Goal: Transaction & Acquisition: Purchase product/service

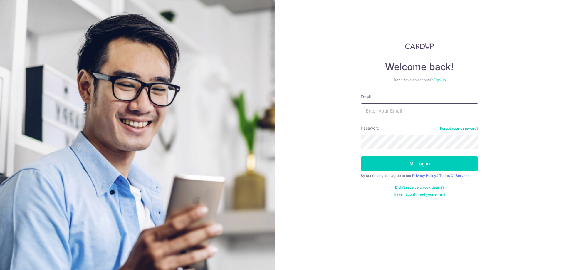
click at [399, 111] on input "Email" at bounding box center [420, 110] width 118 height 15
type input "[EMAIL_ADDRESS][DOMAIN_NAME]"
click at [414, 165] on icon "submit" at bounding box center [411, 163] width 5 height 5
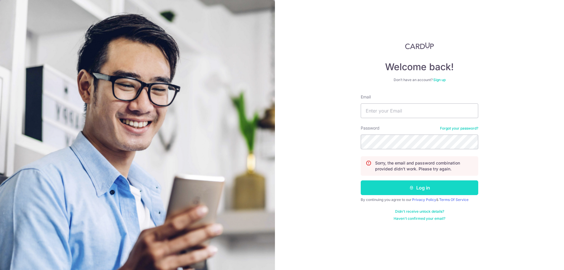
click at [391, 185] on button "Log in" at bounding box center [420, 187] width 118 height 15
click at [415, 187] on button "Log in" at bounding box center [420, 187] width 118 height 15
click at [407, 111] on input "Email" at bounding box center [420, 110] width 118 height 15
type input "[EMAIL_ADDRESS][DOMAIN_NAME]"
click at [377, 187] on button "Log in" at bounding box center [420, 187] width 118 height 15
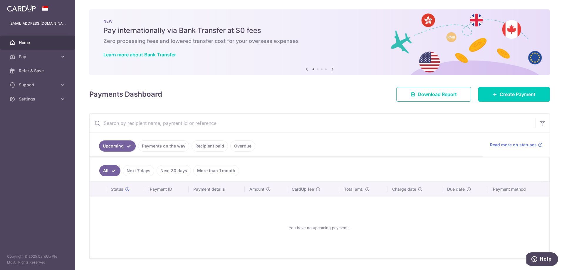
click at [332, 70] on icon at bounding box center [332, 69] width 7 height 7
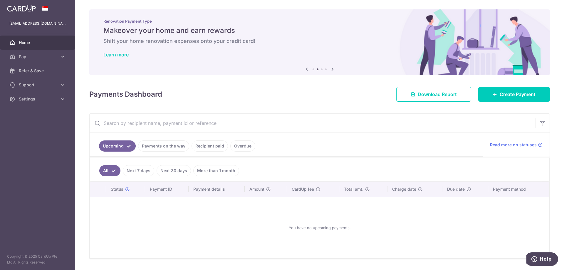
click at [331, 67] on icon at bounding box center [332, 69] width 7 height 7
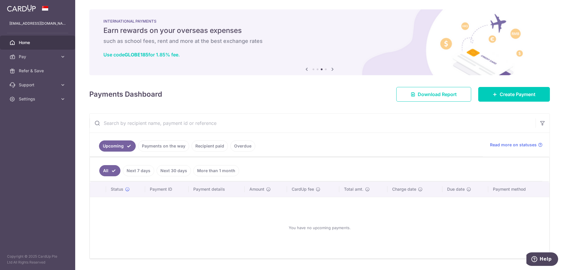
click at [331, 67] on icon at bounding box center [332, 69] width 7 height 7
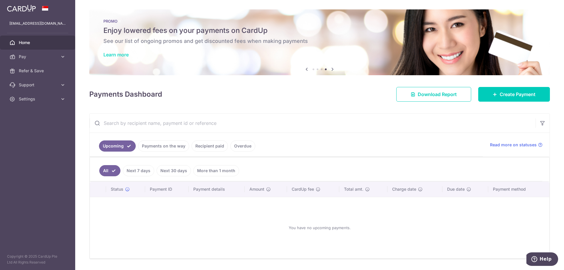
click at [110, 55] on link "Learn more" at bounding box center [115, 55] width 25 height 6
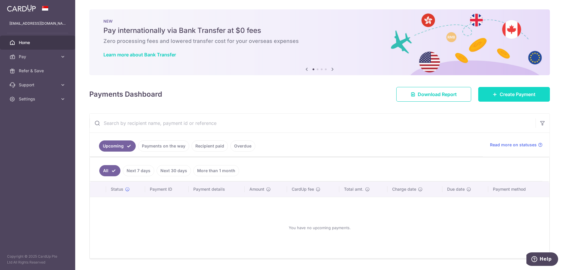
click at [523, 96] on span "Create Payment" at bounding box center [518, 94] width 36 height 7
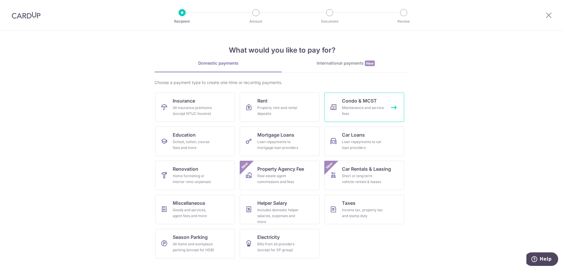
click at [379, 105] on link "Condo & MCST Maintenance and service fees" at bounding box center [365, 107] width 80 height 29
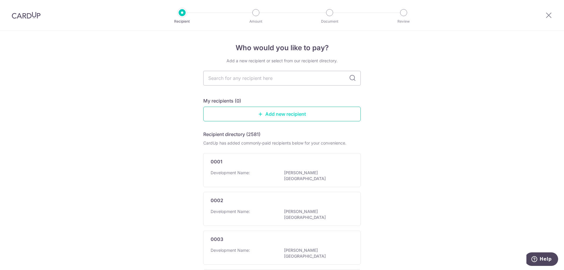
click at [278, 116] on link "Add new recipient" at bounding box center [282, 114] width 158 height 15
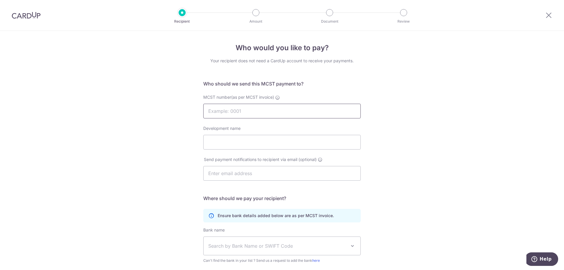
click at [278, 116] on input "MCST number(as per MCST invoice)" at bounding box center [282, 111] width 158 height 15
type input "3769"
click at [270, 141] on input "Development name" at bounding box center [282, 142] width 158 height 15
type input "Trevista"
click at [303, 174] on input "text" at bounding box center [282, 173] width 158 height 15
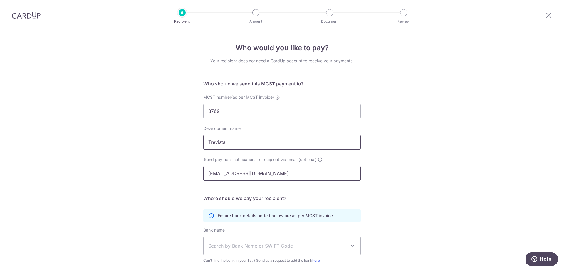
type input "[EMAIL_ADDRESS][DOMAIN_NAME]"
click at [277, 142] on input "Trevista" at bounding box center [282, 142] width 158 height 15
click at [374, 185] on div "Who would you like to pay? Your recipient does not need a CardUp account to rec…" at bounding box center [282, 186] width 564 height 311
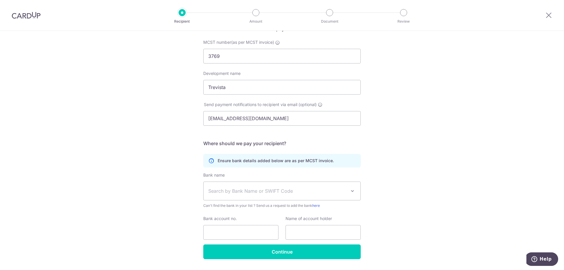
scroll to position [59, 0]
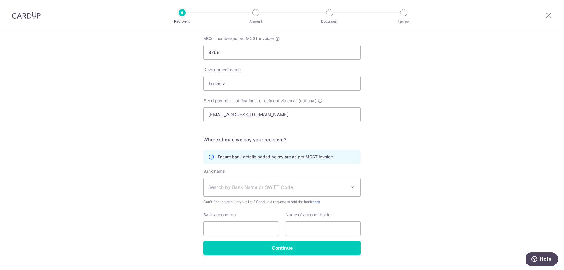
click at [307, 190] on span "Search by Bank Name or SWIFT Code" at bounding box center [277, 187] width 138 height 7
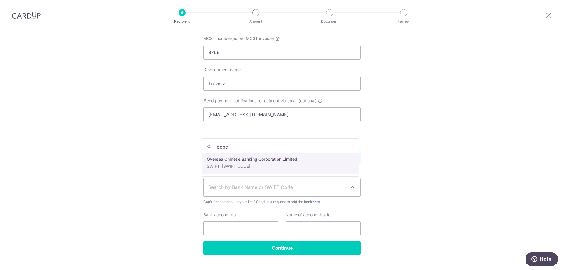
type input "ocbc"
select select "12"
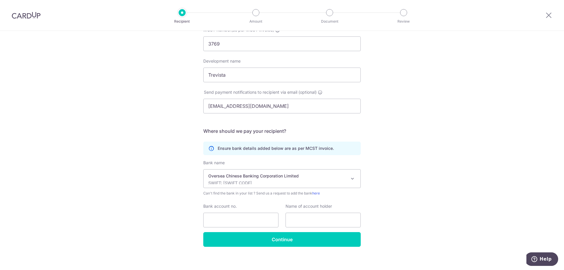
scroll to position [72, 0]
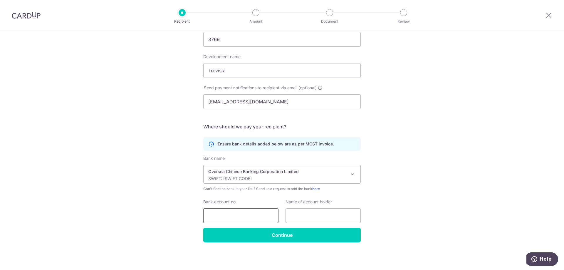
click at [255, 212] on input "Bank account no." at bounding box center [240, 215] width 75 height 15
type input "641606686001"
click at [299, 215] on input "text" at bounding box center [323, 215] width 75 height 15
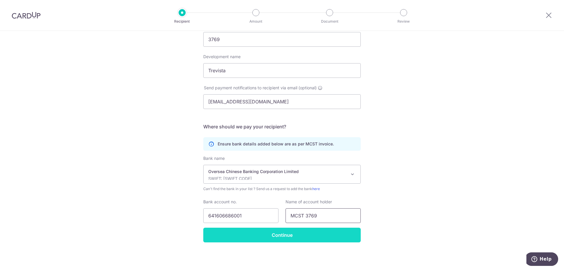
type input "MCST 3769"
click at [305, 239] on input "Continue" at bounding box center [282, 235] width 158 height 15
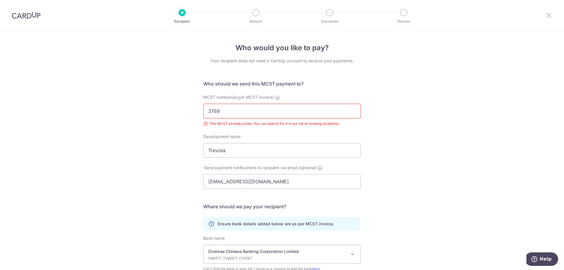
click at [547, 13] on icon at bounding box center [549, 14] width 7 height 7
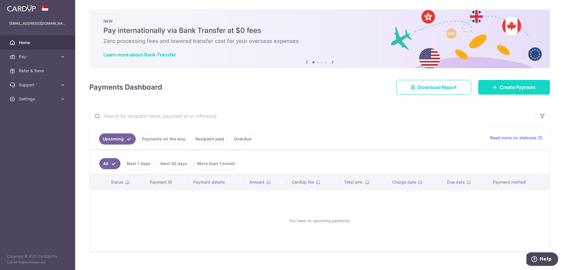
click at [524, 86] on span "Create Payment" at bounding box center [518, 87] width 36 height 7
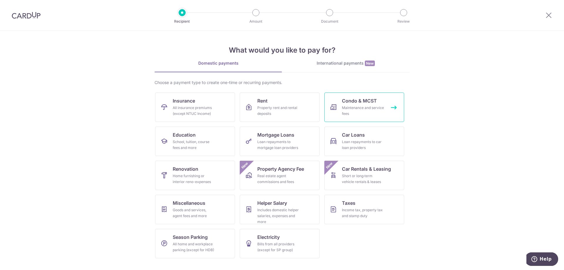
click at [355, 102] on span "Condo & MCST" at bounding box center [359, 100] width 35 height 7
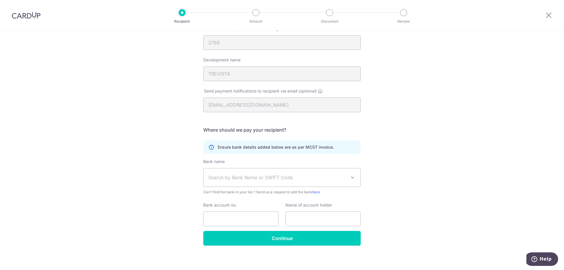
scroll to position [72, 0]
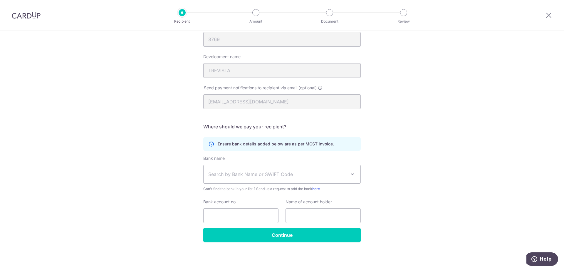
click at [302, 174] on span "Search by Bank Name or SWIFT Code" at bounding box center [277, 174] width 138 height 7
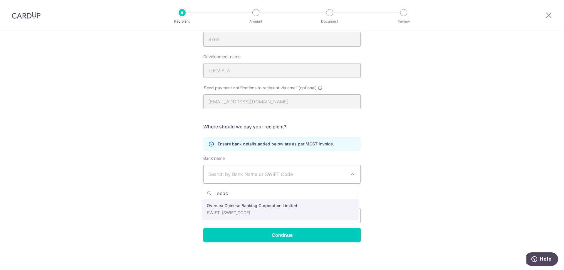
type input "ocbc"
select select "12"
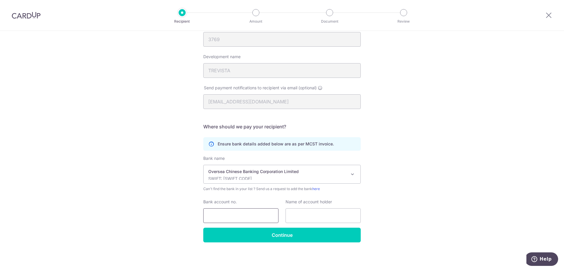
click at [240, 215] on input "Bank account no." at bounding box center [240, 215] width 75 height 15
type input "641606686001"
click at [300, 217] on input "text" at bounding box center [323, 215] width 75 height 15
type input "MCST 3769"
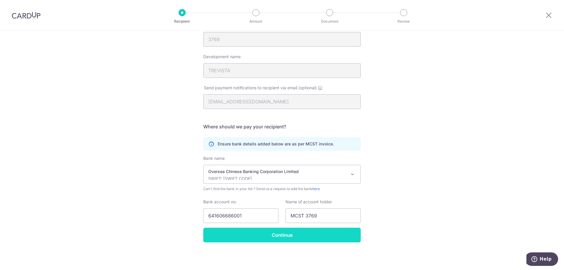
click at [297, 238] on input "Continue" at bounding box center [282, 235] width 158 height 15
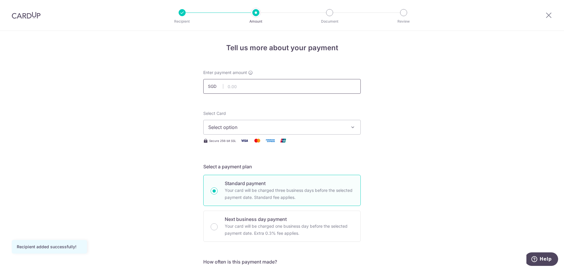
click at [255, 90] on input "text" at bounding box center [282, 86] width 158 height 15
type input "882.90"
click at [275, 126] on span "Select option" at bounding box center [276, 127] width 137 height 7
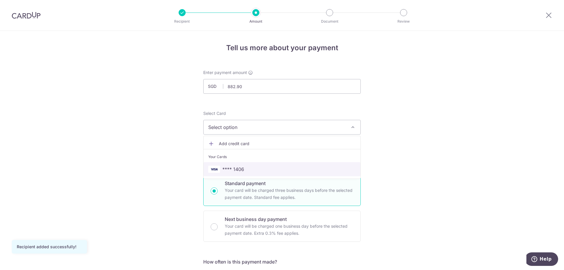
click at [257, 169] on span "**** 1406" at bounding box center [282, 169] width 148 height 7
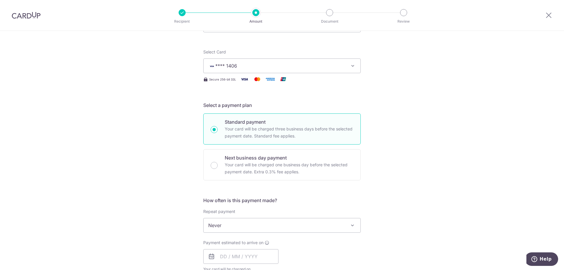
scroll to position [88, 0]
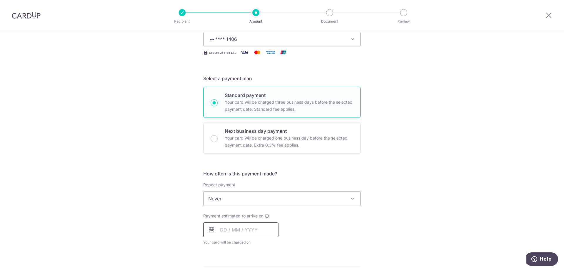
click at [246, 228] on input "text" at bounding box center [240, 230] width 75 height 15
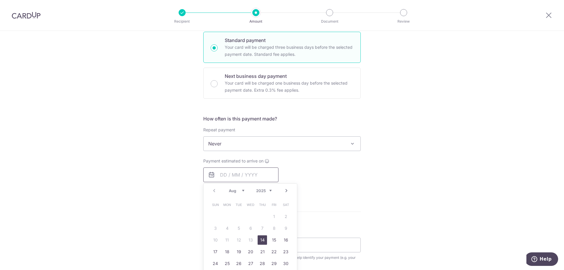
scroll to position [147, 0]
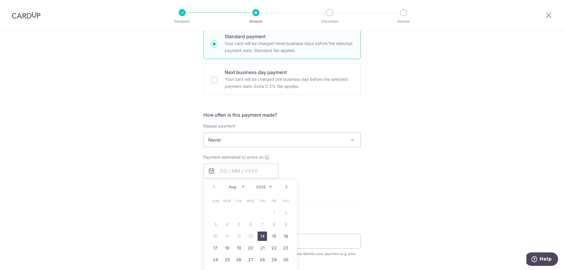
click at [260, 238] on link "14" at bounding box center [262, 236] width 9 height 9
type input "[DATE]"
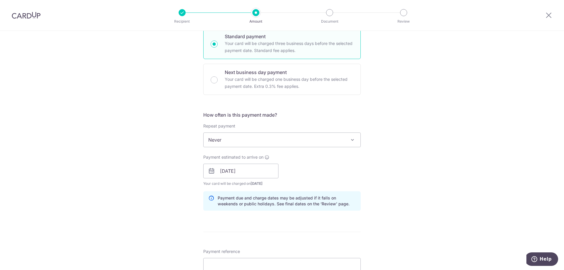
click at [395, 200] on div "Tell us more about your payment Enter payment amount SGD 882.90 882.90 Recipien…" at bounding box center [282, 162] width 564 height 556
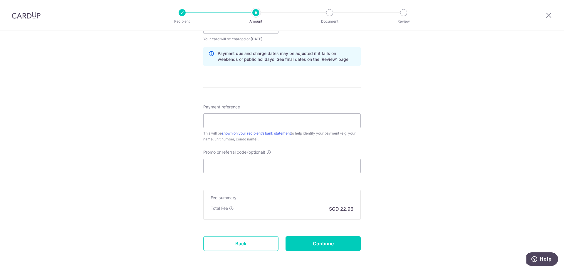
scroll to position [294, 0]
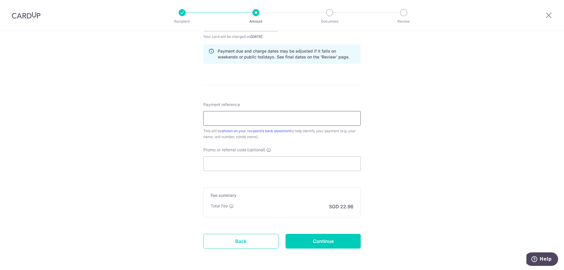
click at [301, 118] on input "Payment reference" at bounding box center [282, 118] width 158 height 15
type input "21/09-01"
click at [273, 169] on input "Promo or referral code (optional)" at bounding box center [282, 163] width 158 height 15
paste input "3HOME25R"
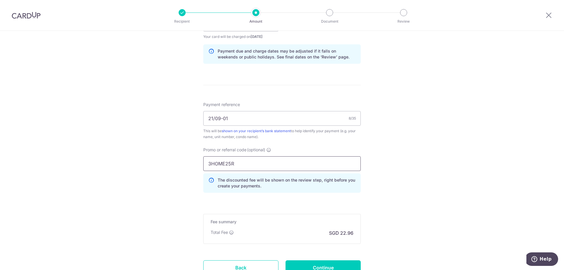
type input "3HOME25R"
click at [387, 185] on div "Tell us more about your payment Enter payment amount SGD 882.90 882.90 Recipien…" at bounding box center [282, 28] width 564 height 582
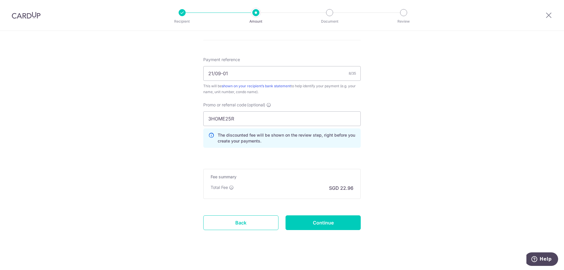
scroll to position [343, 0]
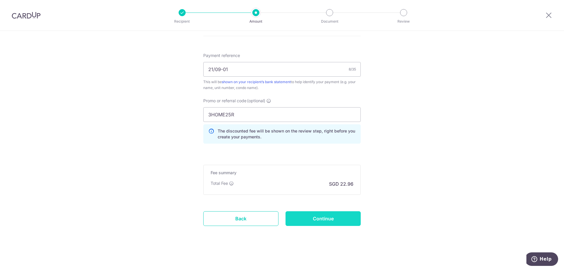
click at [328, 215] on input "Continue" at bounding box center [323, 218] width 75 height 15
type input "Create Schedule"
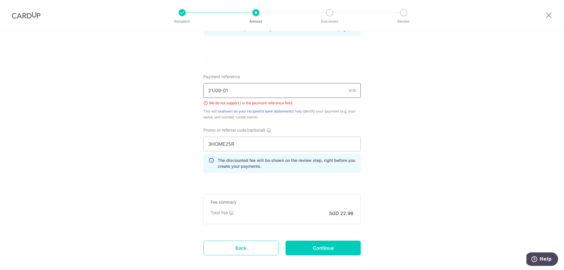
click at [213, 90] on input "21/09-01" at bounding box center [282, 90] width 158 height 15
click at [395, 128] on div "Tell us more about your payment Enter payment amount SGD 882.90 882.90 Select C…" at bounding box center [282, 4] width 564 height 591
click at [213, 89] on input "21 09-01" at bounding box center [282, 90] width 158 height 15
type input "blk21 #09-01"
click at [340, 251] on input "Continue" at bounding box center [323, 248] width 75 height 15
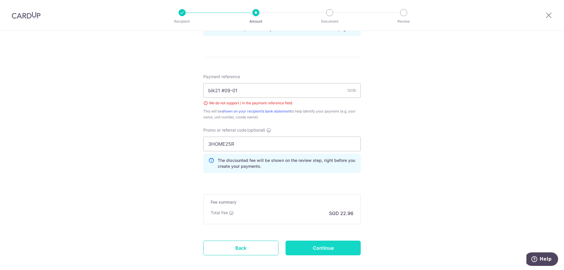
type input "Create Schedule"
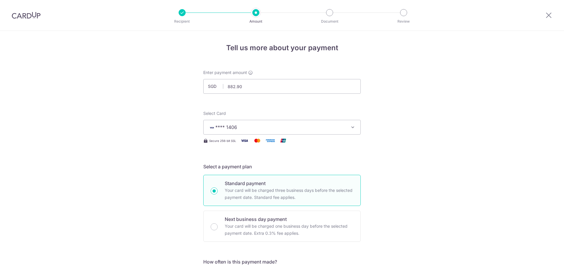
scroll to position [351, 0]
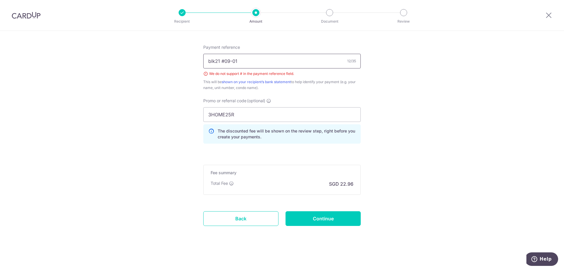
click at [223, 61] on input "blk21 #09-01" at bounding box center [282, 61] width 158 height 15
type input "blk21 09-01"
click at [336, 216] on input "Continue" at bounding box center [323, 218] width 75 height 15
type input "Create Schedule"
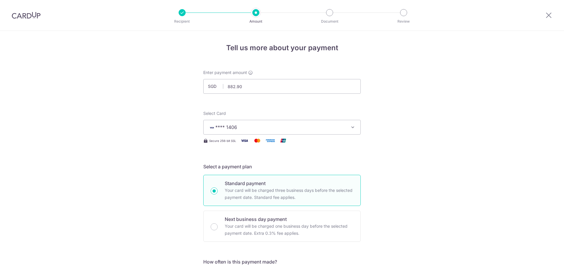
scroll to position [351, 0]
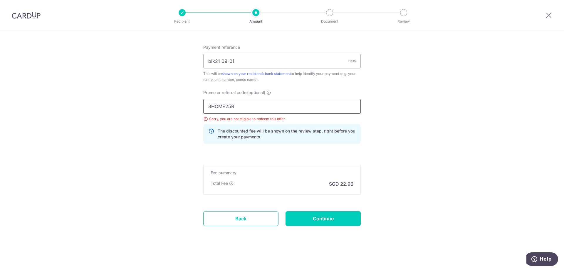
click at [270, 110] on input "3HOME25R" at bounding box center [282, 106] width 158 height 15
click at [250, 221] on link "Back" at bounding box center [240, 218] width 75 height 15
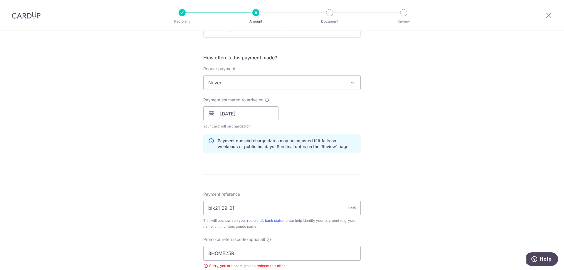
scroll to position [175, 0]
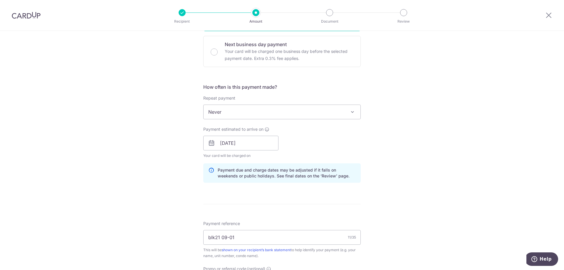
click at [330, 114] on span "Never" at bounding box center [282, 112] width 157 height 14
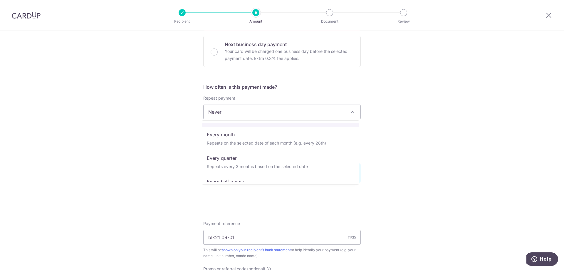
scroll to position [59, 0]
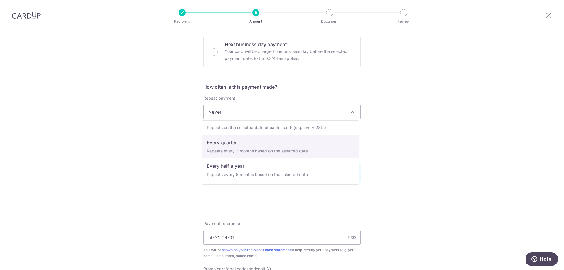
select select "4"
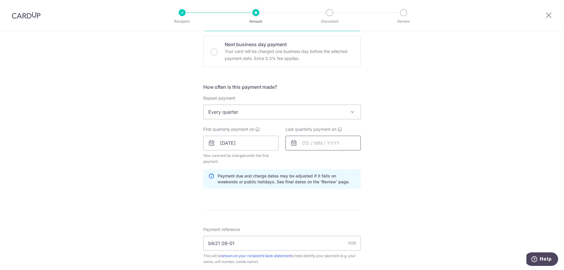
click at [315, 143] on input "text" at bounding box center [323, 143] width 75 height 15
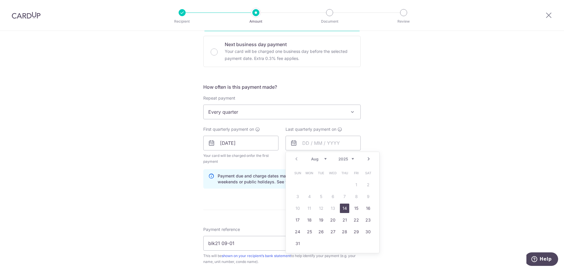
click at [325, 160] on select "Aug Sep Oct Nov Dec" at bounding box center [319, 159] width 16 height 5
click at [351, 158] on select "2025 2026 2027 2028 2029 2030 2031 2032 2033 2034 2035" at bounding box center [347, 159] width 16 height 5
click at [322, 159] on select "Jan Feb Mar Apr May Jun Jul Aug Sep Oct Nov Dec" at bounding box center [319, 159] width 16 height 5
click at [367, 218] on link "28" at bounding box center [368, 219] width 9 height 9
type input "28/02/2026"
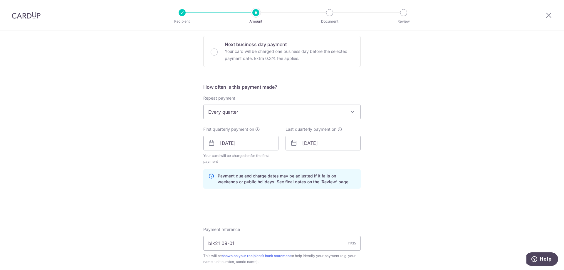
click at [415, 194] on div "Tell us more about your payment Enter payment amount SGD 882.90 882.90 Select C…" at bounding box center [282, 154] width 564 height 596
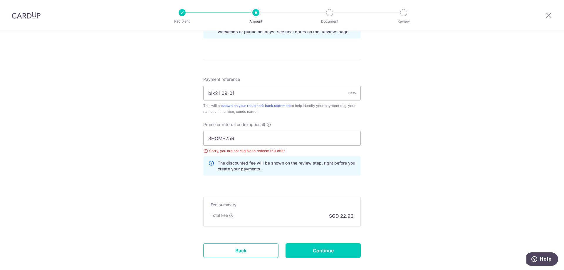
scroll to position [351, 0]
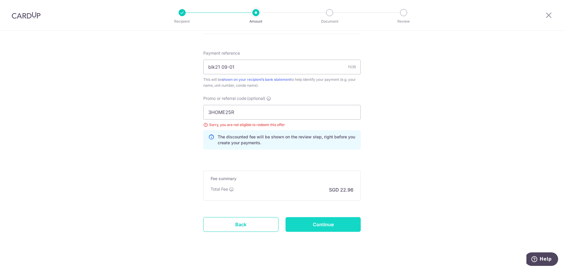
click at [335, 221] on input "Continue" at bounding box center [323, 224] width 75 height 15
type input "Update Schedule"
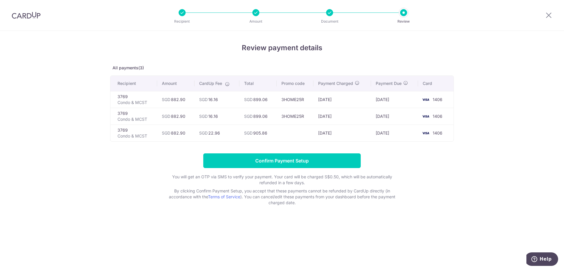
click at [326, 19] on p "Document" at bounding box center [330, 22] width 44 height 6
click at [546, 12] on icon at bounding box center [549, 14] width 7 height 7
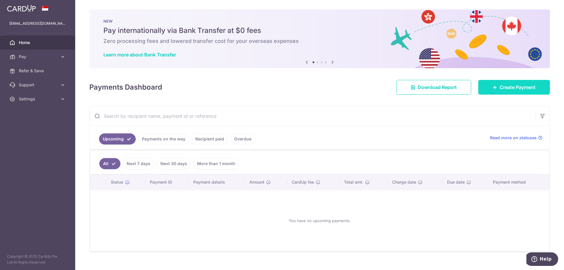
click at [535, 90] on link "Create Payment" at bounding box center [515, 87] width 72 height 15
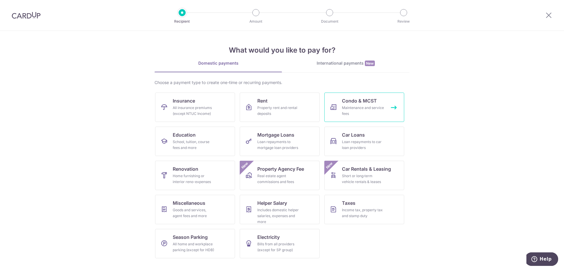
click at [374, 109] on div "Maintenance and service fees" at bounding box center [363, 111] width 42 height 12
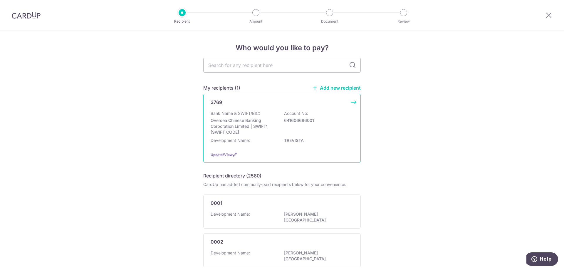
click at [356, 101] on div "3769 Bank Name & SWIFT/BIC: Oversea Chinese Banking Corporation Limited | SWIFT…" at bounding box center [282, 128] width 158 height 69
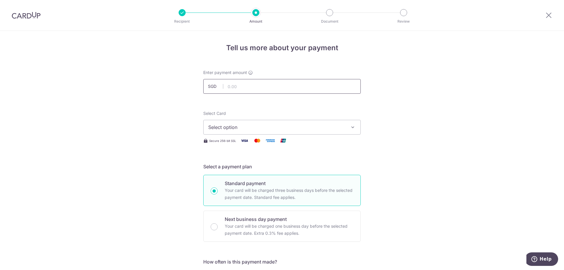
click at [286, 86] on input "text" at bounding box center [282, 86] width 158 height 15
type input "882.90"
click at [356, 126] on button "Select option" at bounding box center [282, 127] width 158 height 15
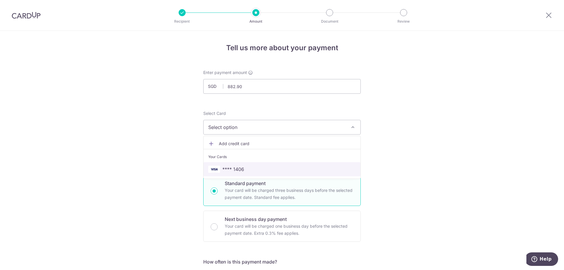
click at [271, 165] on link "**** 1406" at bounding box center [282, 169] width 157 height 14
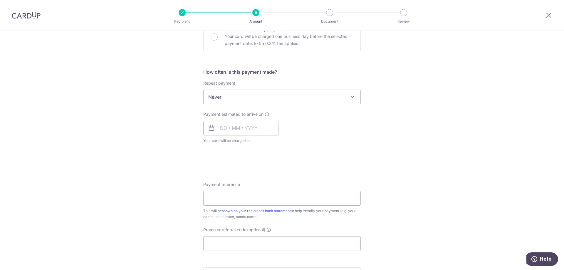
scroll to position [206, 0]
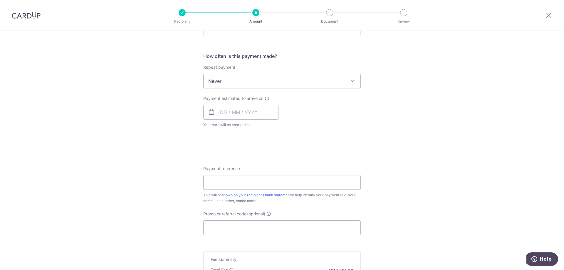
click at [288, 86] on span "Never" at bounding box center [282, 81] width 157 height 14
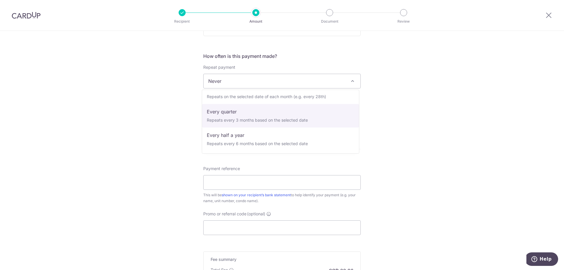
select select "4"
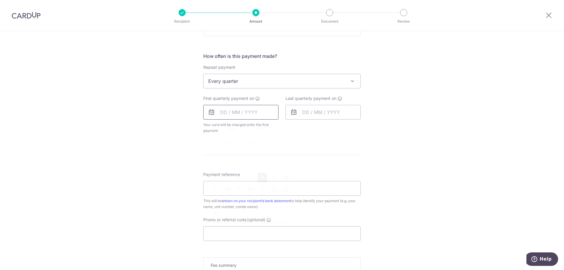
click at [259, 113] on input "text" at bounding box center [240, 112] width 75 height 15
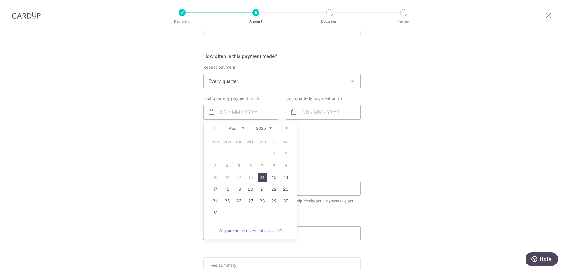
click at [262, 178] on link "14" at bounding box center [262, 177] width 9 height 9
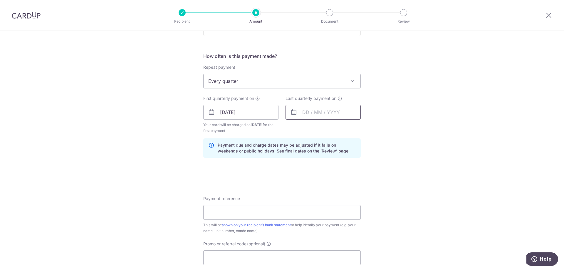
click at [323, 112] on input "text" at bounding box center [323, 112] width 75 height 15
click at [251, 116] on input "14/08/2025" at bounding box center [240, 112] width 75 height 15
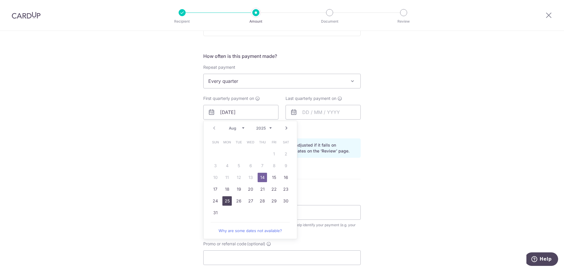
click at [225, 199] on link "25" at bounding box center [227, 200] width 9 height 9
type input "25/08/2025"
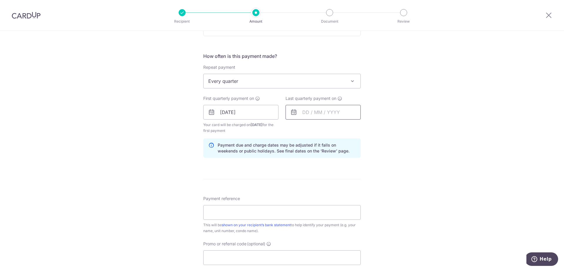
click at [339, 114] on input "text" at bounding box center [323, 112] width 75 height 15
click at [367, 131] on link "Next" at bounding box center [368, 128] width 7 height 7
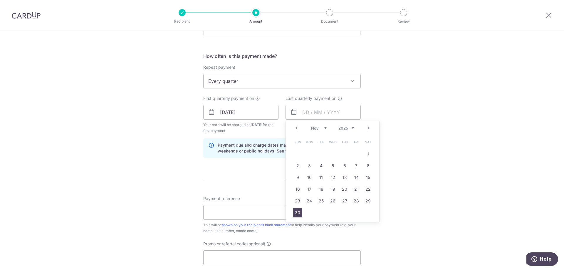
click at [299, 212] on link "30" at bounding box center [297, 212] width 9 height 9
type input "30/11/2025"
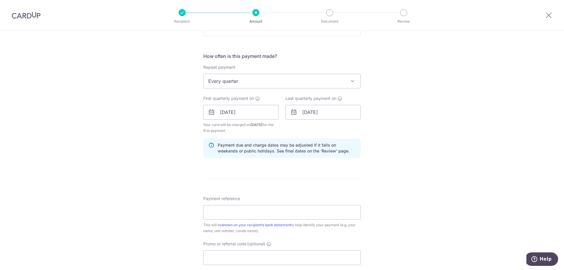
click at [412, 178] on div "Tell us more about your payment Enter payment amount SGD 882.90 882.90 Select C…" at bounding box center [282, 106] width 564 height 562
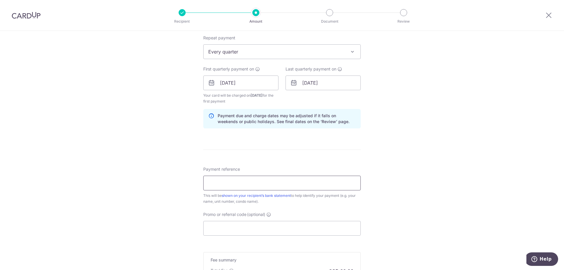
click at [277, 183] on input "Payment reference" at bounding box center [282, 183] width 158 height 15
click at [289, 179] on input "blk21 #09-01" at bounding box center [282, 183] width 158 height 15
click at [223, 183] on input "blk21 #09-01" at bounding box center [282, 183] width 158 height 15
type input "blk21 09-01"
click at [366, 199] on div "Tell us more about your payment Enter payment amount SGD 882.90 882.90 Select C…" at bounding box center [282, 77] width 564 height 562
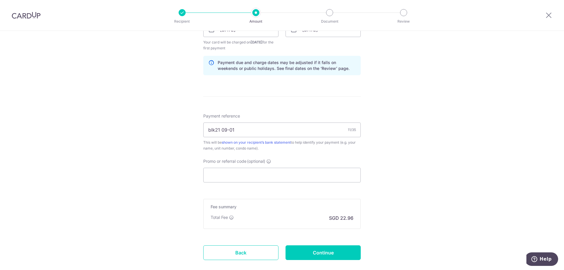
scroll to position [294, 0]
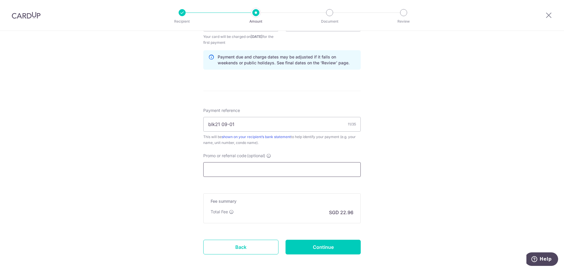
click at [252, 166] on input "Promo or referral code (optional)" at bounding box center [282, 169] width 158 height 15
paste input "REC185"
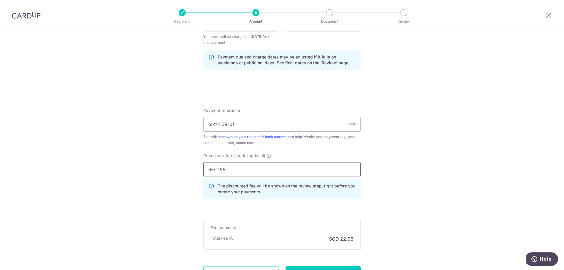
type input "REC185"
click at [393, 183] on div "Tell us more about your payment Enter payment amount SGD 882.90 882.90 Select C…" at bounding box center [282, 31] width 564 height 588
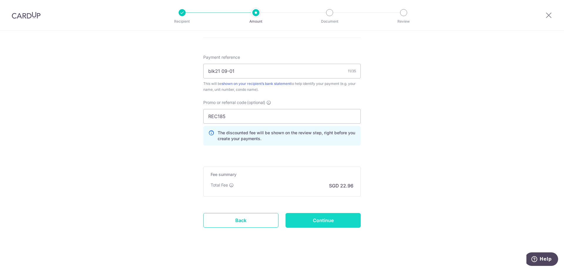
scroll to position [349, 0]
click at [334, 216] on input "Continue" at bounding box center [323, 218] width 75 height 15
type input "Create Schedule"
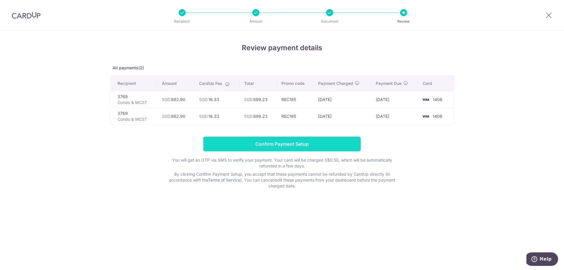
click at [315, 143] on input "Confirm Payment Setup" at bounding box center [282, 144] width 158 height 15
